Goal: Check status: Check status

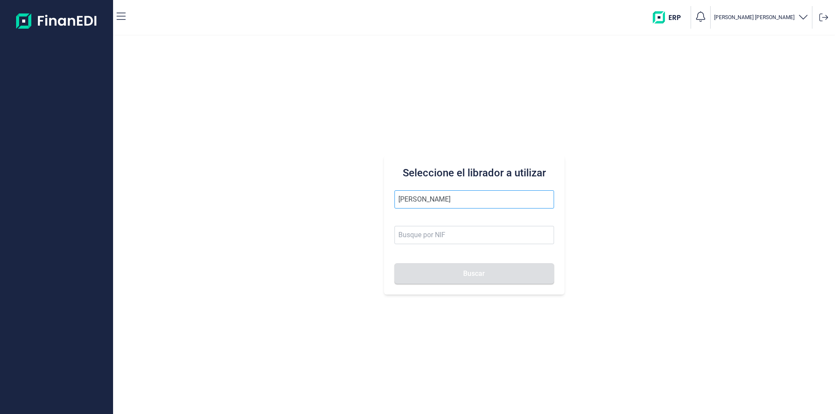
click at [442, 198] on input "[PERSON_NAME]" at bounding box center [474, 199] width 160 height 18
click at [445, 200] on input "rius per" at bounding box center [474, 199] width 160 height 18
click at [460, 221] on li "[PERSON_NAME]" at bounding box center [474, 220] width 160 height 17
type input "[PERSON_NAME]"
type input "18964503Z"
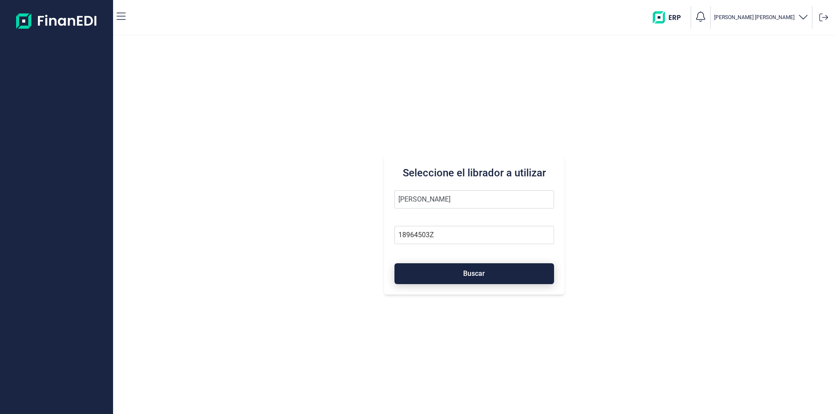
click at [463, 278] on button "Buscar" at bounding box center [474, 273] width 160 height 21
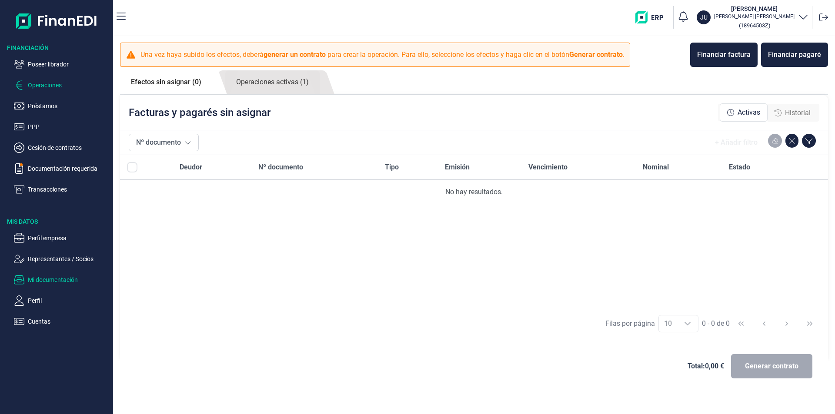
click at [59, 279] on p "Mi documentación" at bounding box center [69, 280] width 82 height 10
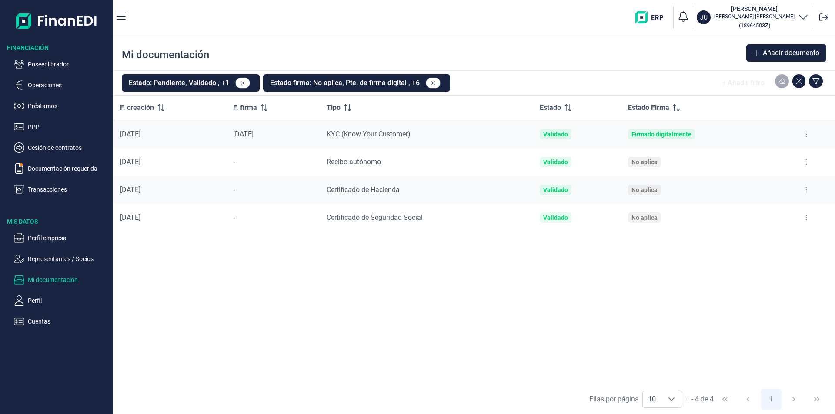
click at [364, 288] on div "F. creación F. firma Tipo Estado Estado Firma [DATE] [DATE] KYC (Know Your Cust…" at bounding box center [474, 240] width 722 height 289
click at [50, 88] on p "Operaciones" at bounding box center [69, 85] width 82 height 10
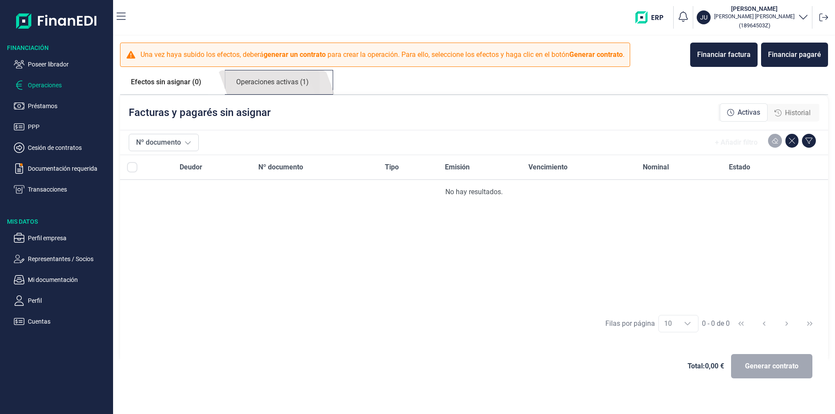
click at [286, 82] on link "Operaciones activas (1)" at bounding box center [272, 82] width 94 height 24
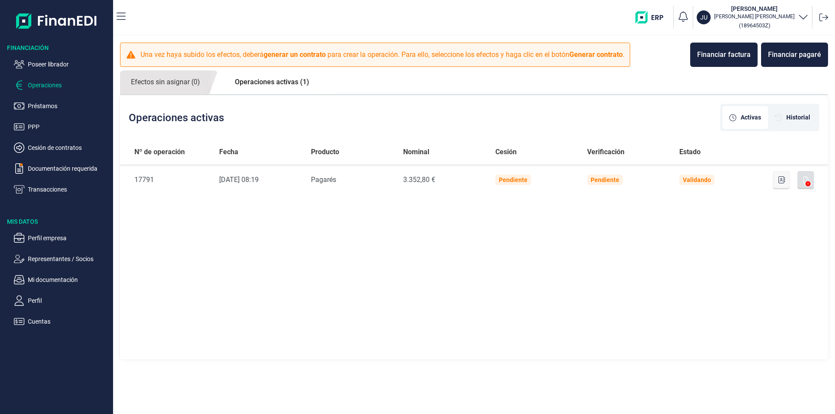
click at [373, 238] on div "Nº de operación Fecha Producto Nominal Cesión Verificación Estado Nº de Operaci…" at bounding box center [474, 250] width 708 height 221
click at [47, 63] on p "Poseer librador" at bounding box center [69, 64] width 82 height 10
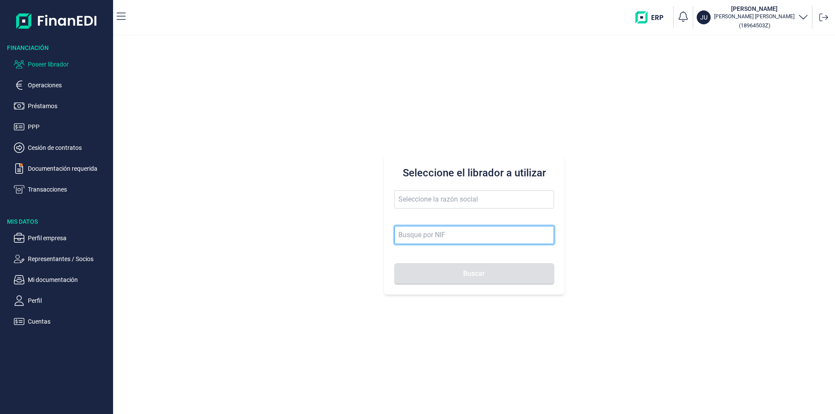
click at [407, 236] on input at bounding box center [474, 235] width 160 height 18
type input "X8890610Y"
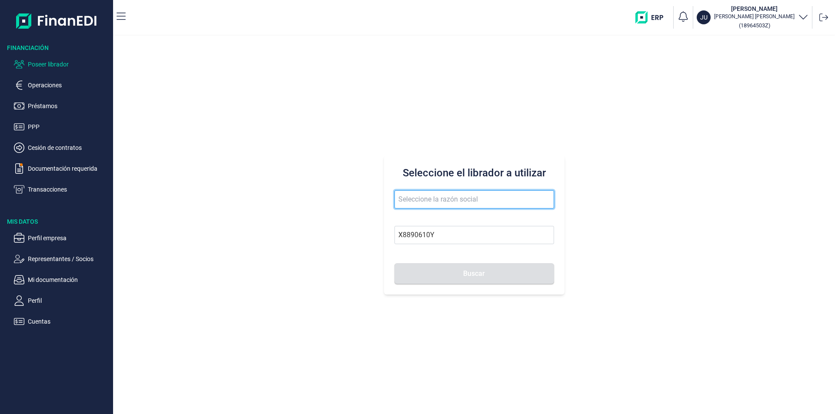
click at [419, 202] on input "text" at bounding box center [474, 199] width 160 height 18
type input "[PERSON_NAME]"
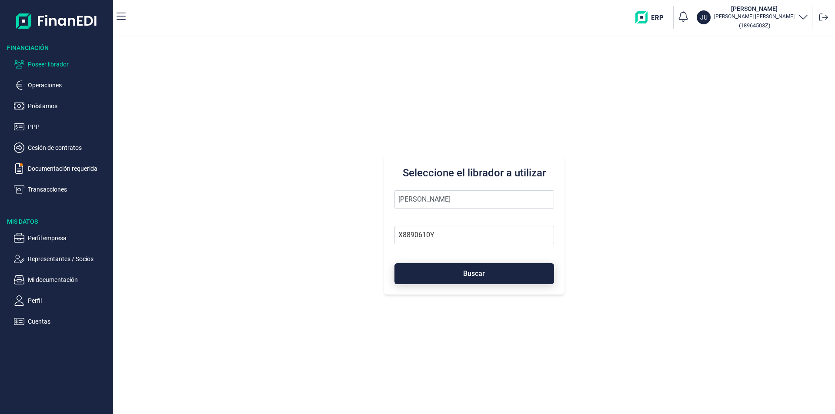
click at [465, 276] on span "Buscar" at bounding box center [474, 273] width 22 height 7
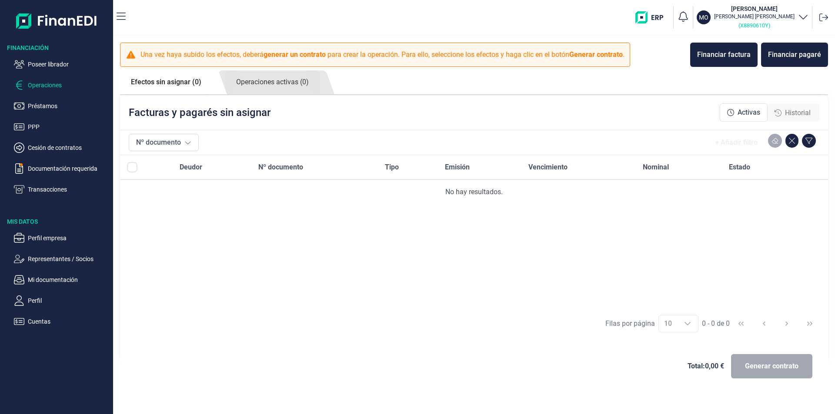
click at [770, 25] on small "( X8890610Y )" at bounding box center [754, 25] width 32 height 7
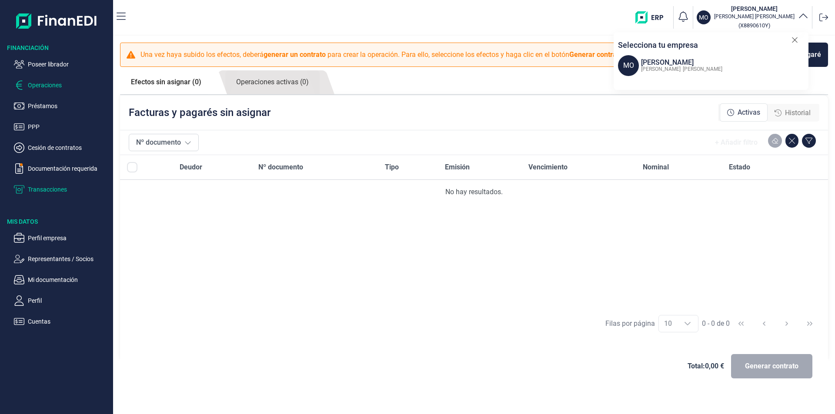
click at [64, 190] on p "Transacciones" at bounding box center [69, 189] width 82 height 10
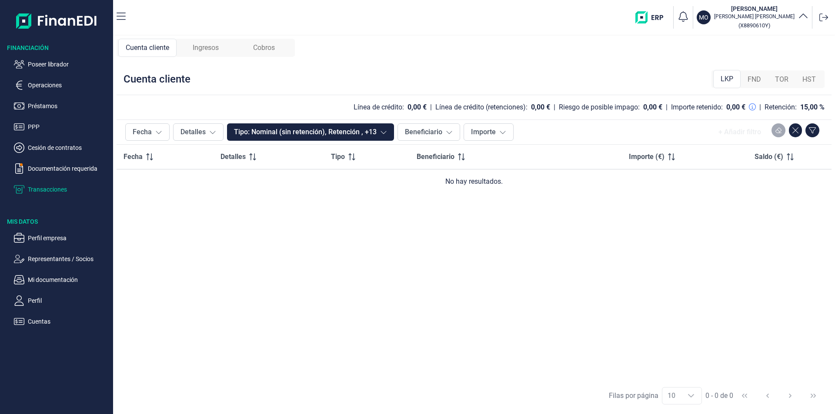
click at [755, 82] on span "FND" at bounding box center [753, 79] width 13 height 10
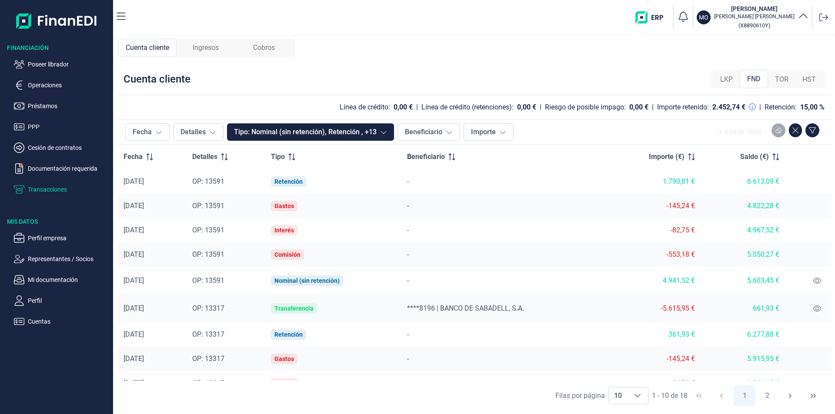
scroll to position [43, 0]
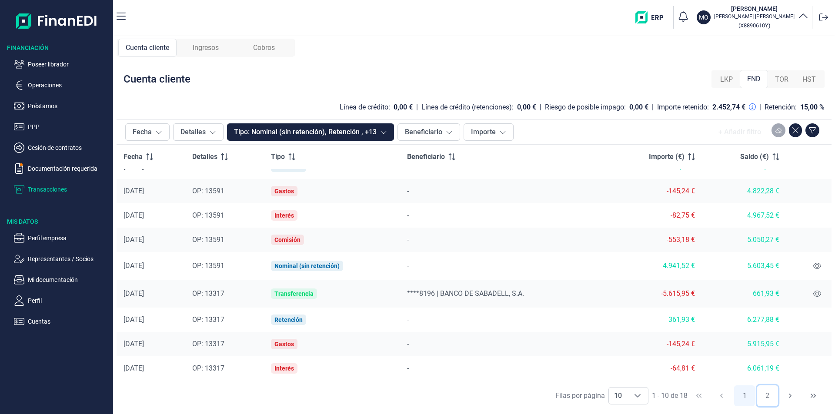
click at [766, 395] on button "2" at bounding box center [767, 396] width 21 height 21
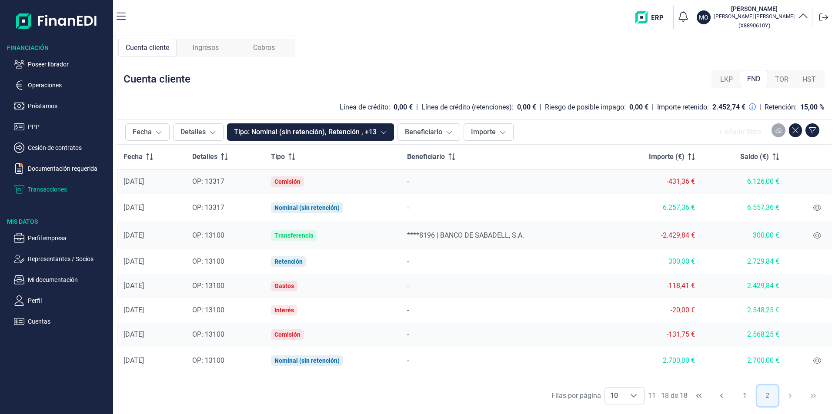
scroll to position [0, 0]
click at [742, 396] on button "1" at bounding box center [744, 396] width 21 height 21
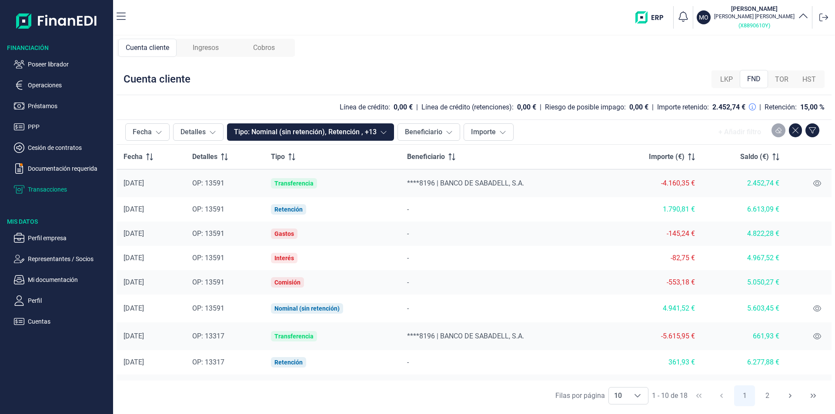
click at [770, 27] on small "( X8890610Y )" at bounding box center [754, 25] width 32 height 7
click at [785, 10] on h3 "[PERSON_NAME]" at bounding box center [754, 8] width 80 height 9
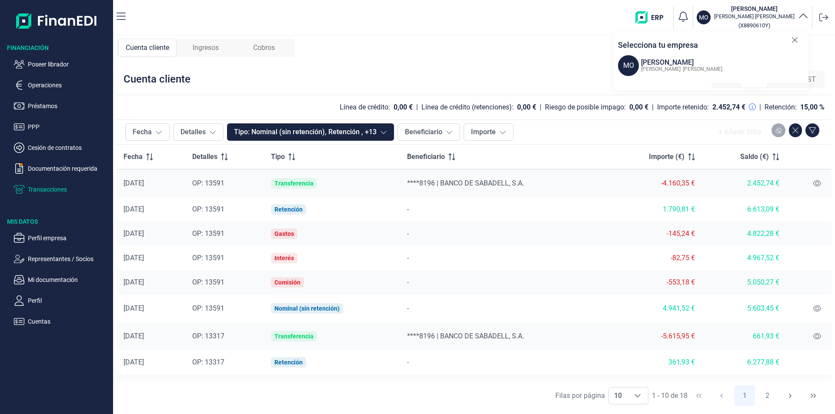
drag, startPoint x: 745, startPoint y: 7, endPoint x: 774, endPoint y: 9, distance: 29.2
click at [774, 9] on h3 "[PERSON_NAME]" at bounding box center [754, 8] width 80 height 9
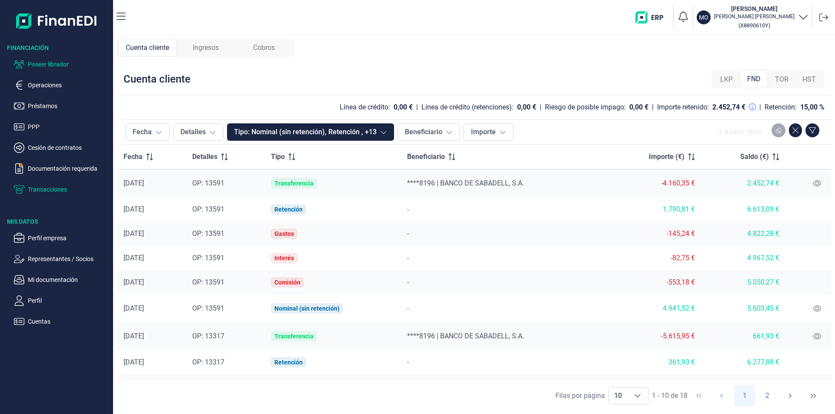
click at [57, 64] on p "Poseer librador" at bounding box center [69, 64] width 82 height 10
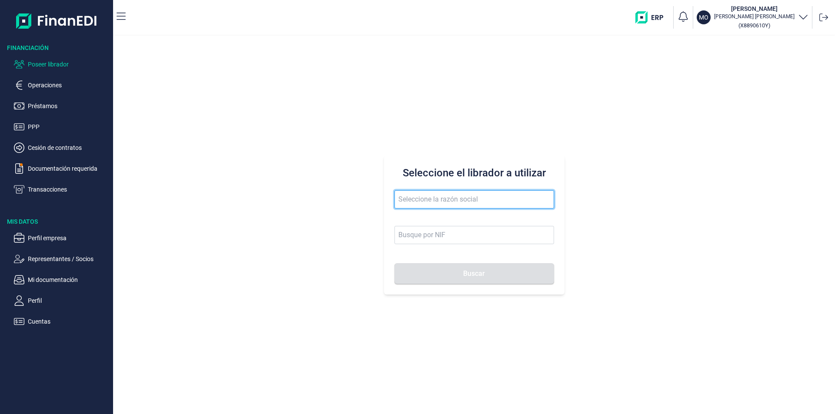
click at [406, 196] on input "text" at bounding box center [474, 199] width 160 height 18
type input ","
click at [432, 216] on span "manavic raders" at bounding box center [474, 203] width 160 height 27
click at [425, 200] on input "manavic raders" at bounding box center [474, 199] width 160 height 18
click at [441, 220] on li "MANAVIC TRADERS SL" at bounding box center [474, 220] width 160 height 17
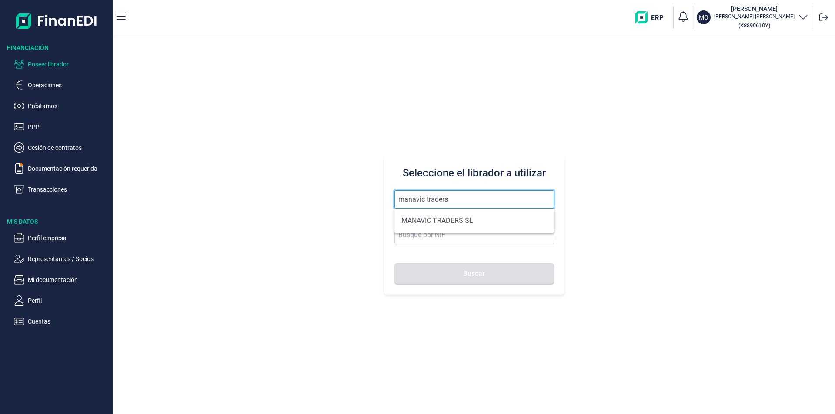
type input "MANAVIC TRADERS SL"
type input "B42640540"
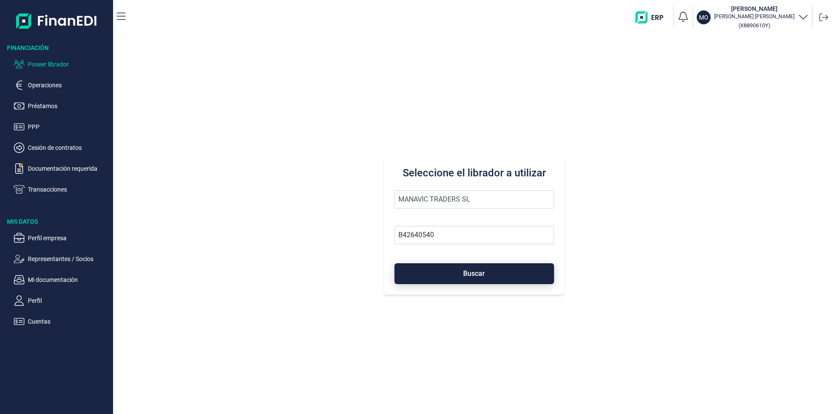
click at [458, 270] on button "Buscar" at bounding box center [474, 273] width 160 height 21
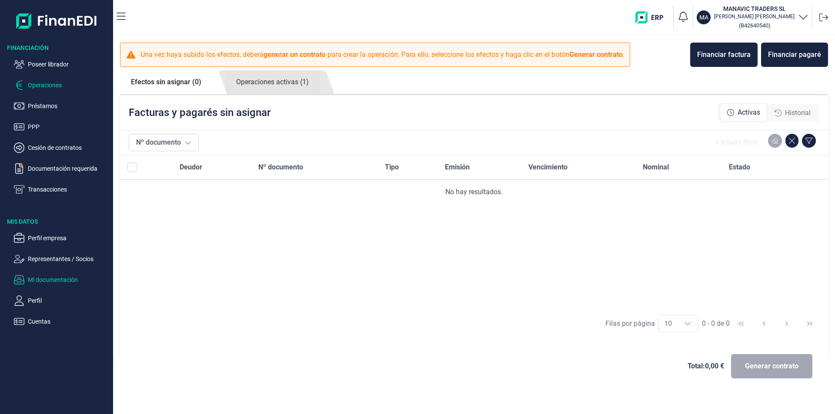
click at [53, 282] on p "Mi documentación" at bounding box center [69, 280] width 82 height 10
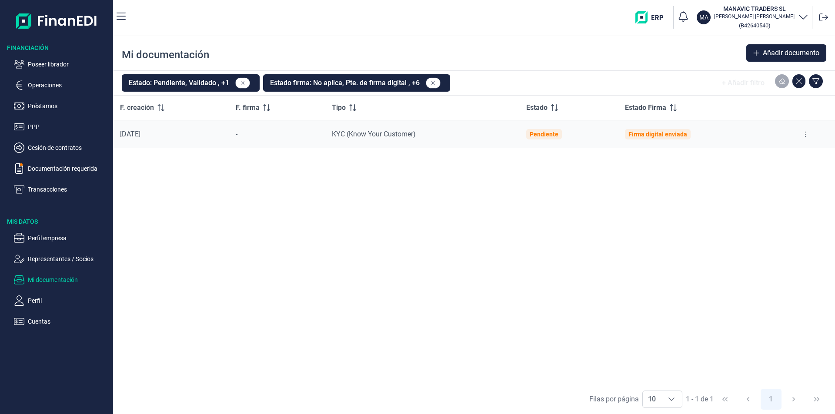
click at [53, 282] on p "Mi documentación" at bounding box center [69, 280] width 82 height 10
click at [214, 87] on button "Estado: Pendiente, Validado , +1" at bounding box center [191, 82] width 138 height 17
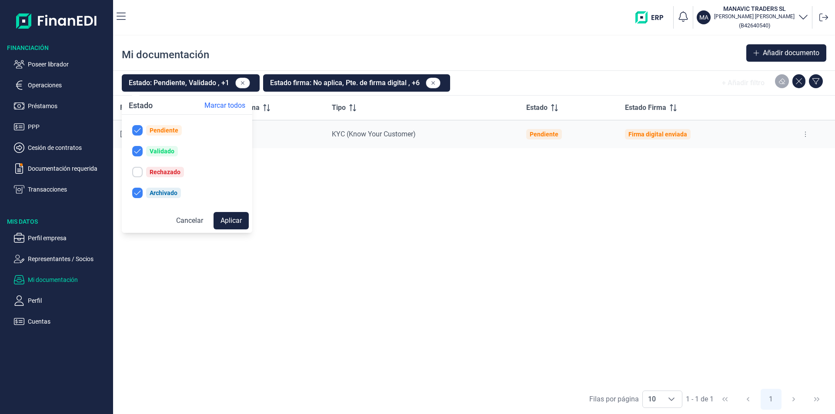
click at [164, 172] on div "Rechazado" at bounding box center [165, 172] width 31 height 7
checkbox input "true"
click at [230, 221] on button "Aplicar" at bounding box center [230, 220] width 35 height 17
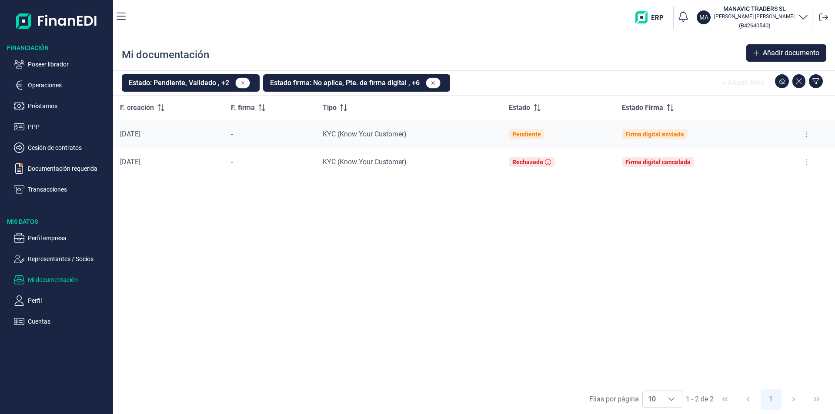
click at [454, 224] on div "F. creación F. firma Tipo Estado Estado Firma [DATE] - KYC (Know Your Customer)…" at bounding box center [474, 240] width 722 height 289
click at [49, 168] on p "Documentación requerida" at bounding box center [69, 168] width 82 height 10
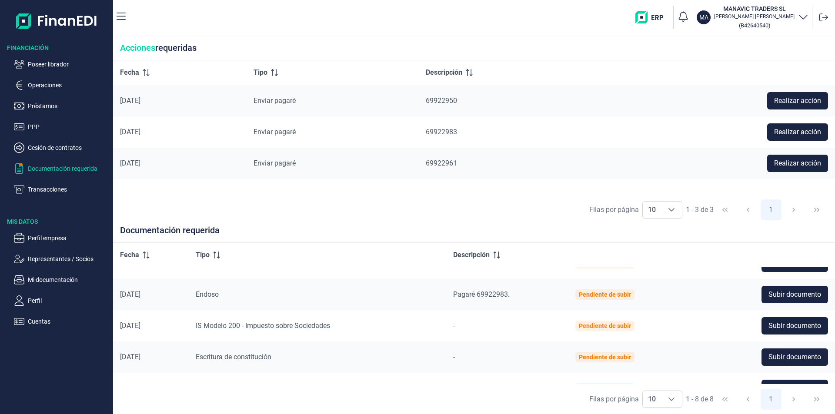
scroll to position [47, 0]
